Goal: Information Seeking & Learning: Learn about a topic

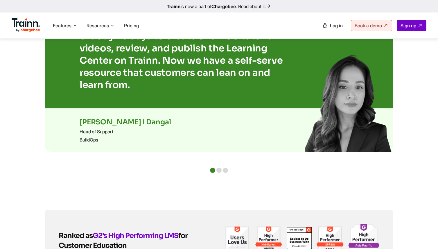
scroll to position [1241, 0]
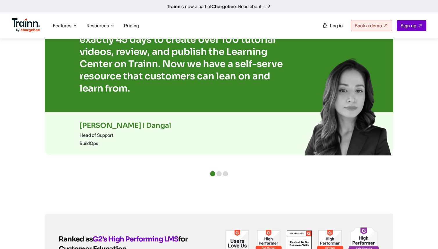
click at [219, 171] on div at bounding box center [219, 173] width 5 height 5
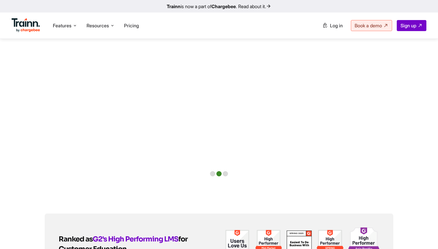
scroll to position [1229, 0]
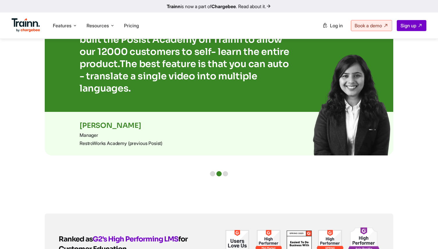
click at [223, 171] on div at bounding box center [219, 173] width 18 height 5
click at [224, 171] on div at bounding box center [225, 173] width 5 height 5
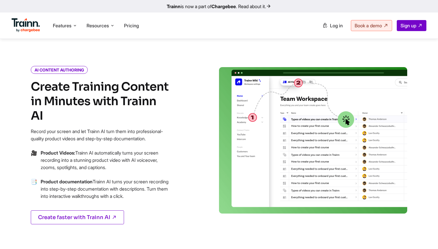
scroll to position [247, 0]
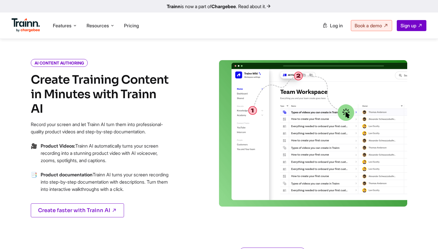
click at [49, 61] on icon "AI CONTENT AUTHORING" at bounding box center [59, 63] width 57 height 8
click at [138, 74] on h4 "Create Training Content in Minutes with Trainn AI" at bounding box center [101, 95] width 140 height 44
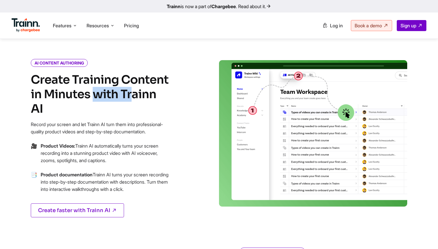
click at [138, 74] on h4 "Create Training Content in Minutes with Trainn AI" at bounding box center [101, 95] width 140 height 44
drag, startPoint x: 30, startPoint y: 78, endPoint x: 164, endPoint y: 103, distance: 136.8
click at [166, 102] on div "AI CONTENT AUTHORING Create Training Content in Minutes with Trainn AI Record y…" at bounding box center [114, 146] width 209 height 172
click at [155, 104] on div "AI CONTENT AUTHORING Create Training Content in Minutes with Trainn AI Record y…" at bounding box center [101, 146] width 140 height 172
